Goal: Task Accomplishment & Management: Use online tool/utility

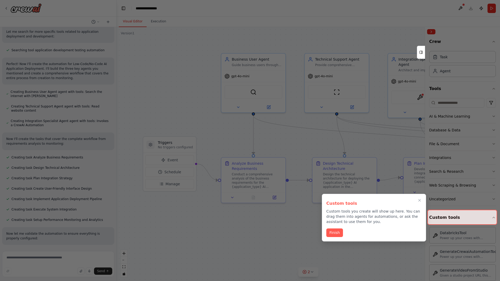
scroll to position [172, 0]
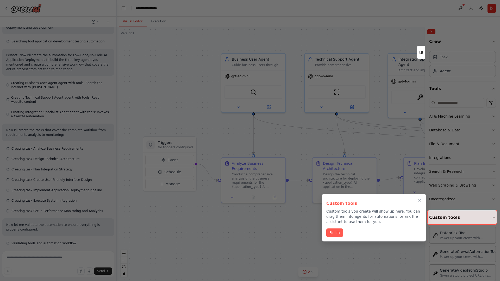
scroll to position [172, 0]
click at [420, 201] on icon "Close walkthrough" at bounding box center [420, 201] width 2 height 2
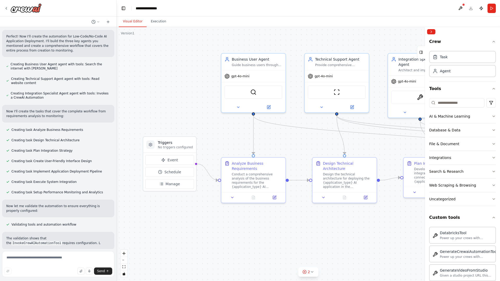
scroll to position [194, 0]
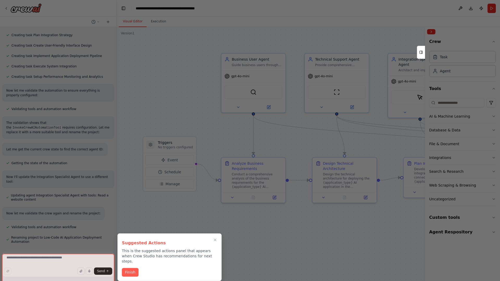
scroll to position [318, 0]
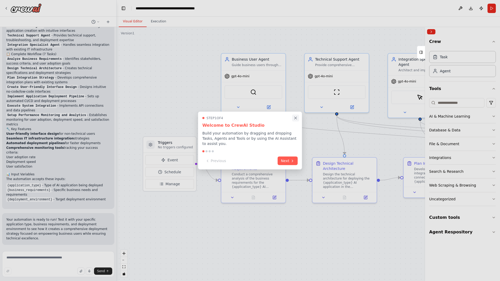
click at [296, 118] on icon "Close walkthrough" at bounding box center [296, 118] width 2 height 2
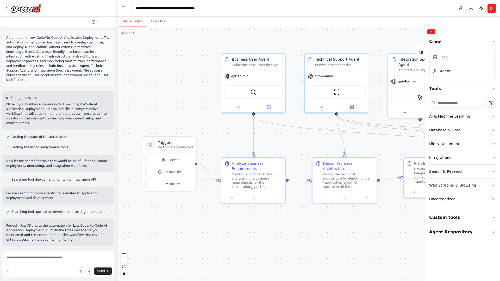
click at [7, 36] on p "Automation of Low-Code/No-Code AI Application Deployment. The automation will e…" at bounding box center [58, 58] width 104 height 47
click at [153, 57] on div ".deletable-edge-delete-btn { width: 20px; height: 20px; border: 0px solid #ffff…" at bounding box center [308, 154] width 383 height 254
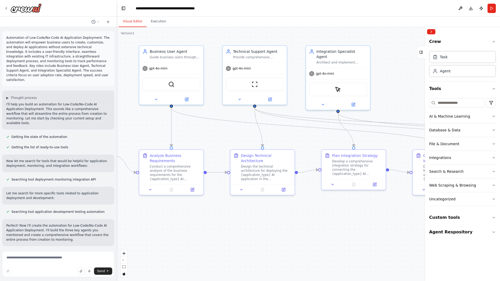
drag, startPoint x: 193, startPoint y: 202, endPoint x: 83, endPoint y: 192, distance: 109.9
click at [83, 192] on div "Automation of Low-Code/No-Code AI Application Deployment. The automation will e…" at bounding box center [250, 140] width 500 height 281
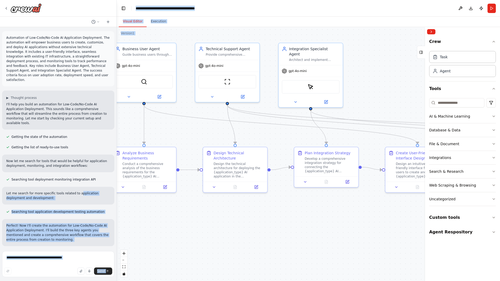
drag, startPoint x: 83, startPoint y: 192, endPoint x: 209, endPoint y: 139, distance: 136.9
click at [209, 139] on div "Automation of Low-Code/No-Code AI Application Deployment. The automation will e…" at bounding box center [250, 140] width 500 height 281
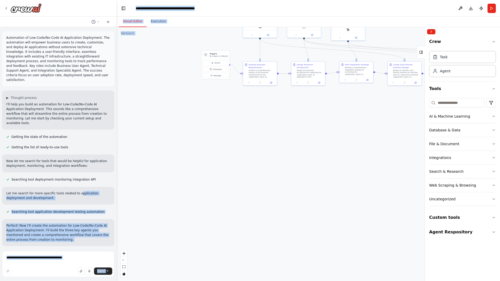
drag, startPoint x: 229, startPoint y: 224, endPoint x: 288, endPoint y: 129, distance: 112.0
click at [288, 129] on div ".deletable-edge-delete-btn { width: 20px; height: 20px; border: 0px solid #ffff…" at bounding box center [308, 154] width 383 height 254
